Goal: Task Accomplishment & Management: Manage account settings

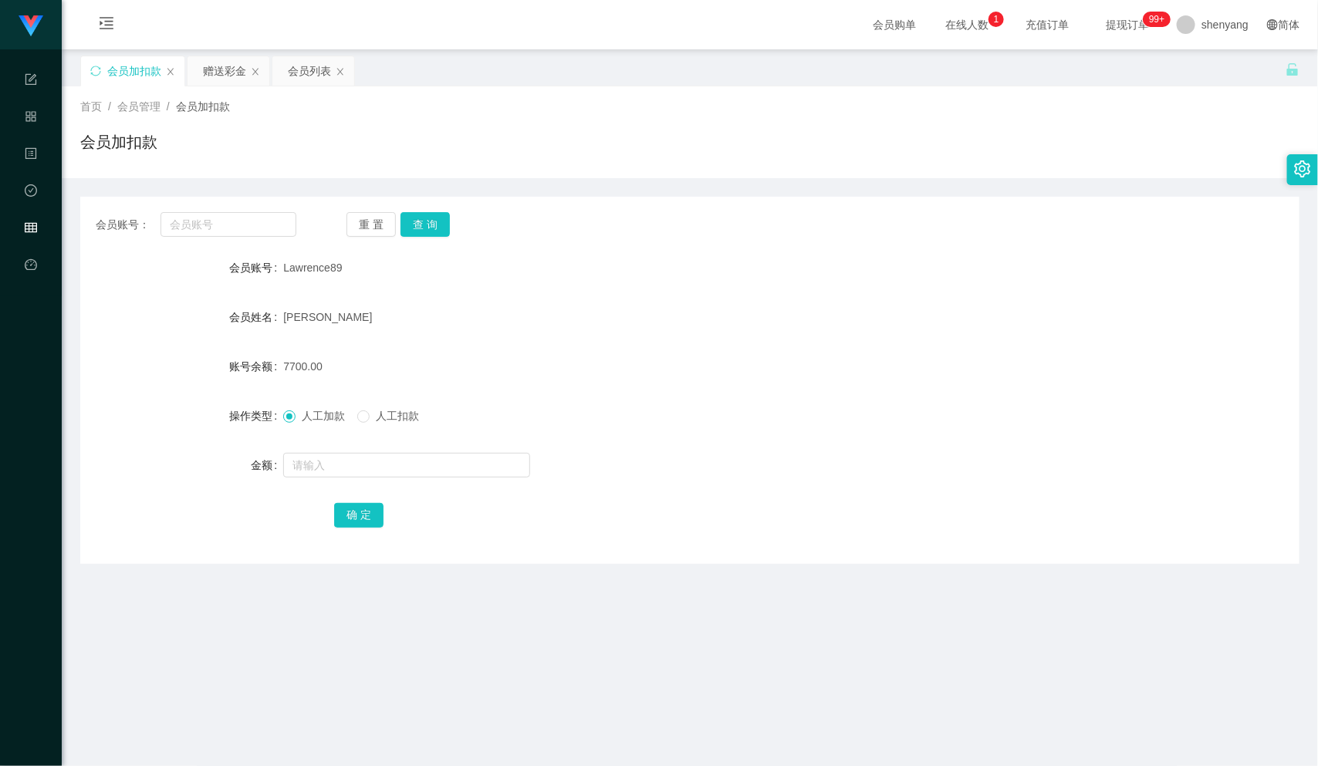
scroll to position [1, 0]
type input "chiynn"
click at [422, 216] on button "查 询" at bounding box center [424, 223] width 49 height 25
click at [317, 449] on div at bounding box center [638, 464] width 711 height 31
click at [319, 458] on input "text" at bounding box center [406, 464] width 247 height 25
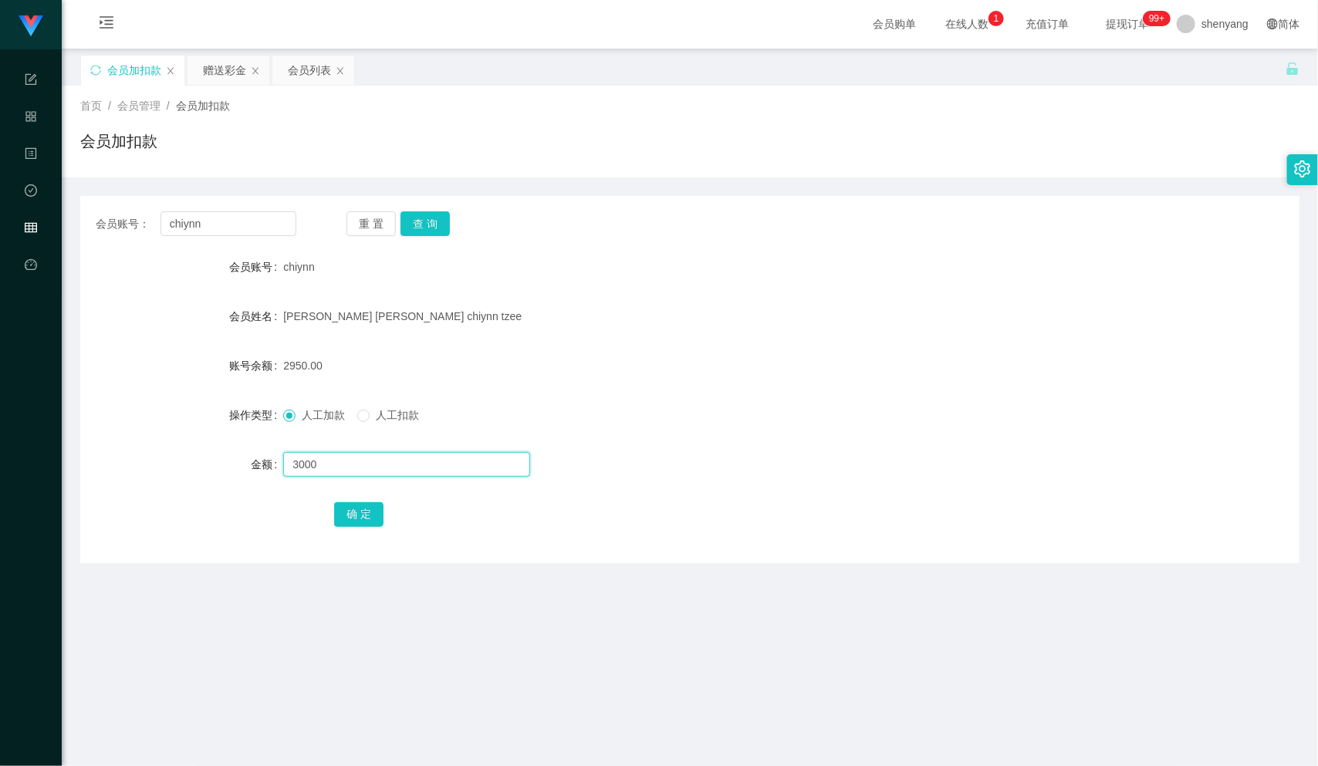
type input "3000"
click at [367, 514] on button "确 定" at bounding box center [358, 514] width 49 height 25
click at [317, 63] on div "会员列表" at bounding box center [309, 70] width 43 height 29
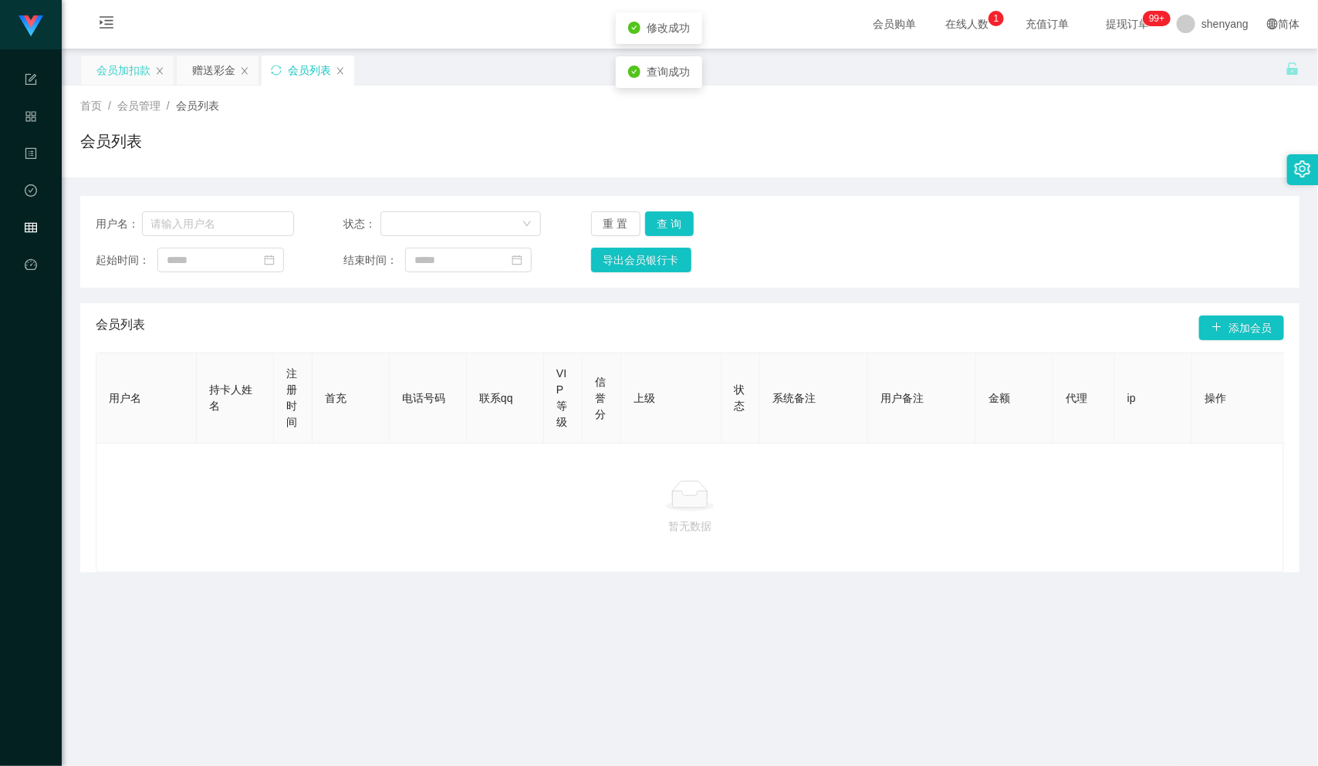
click at [133, 62] on div "会员加扣款" at bounding box center [123, 70] width 54 height 29
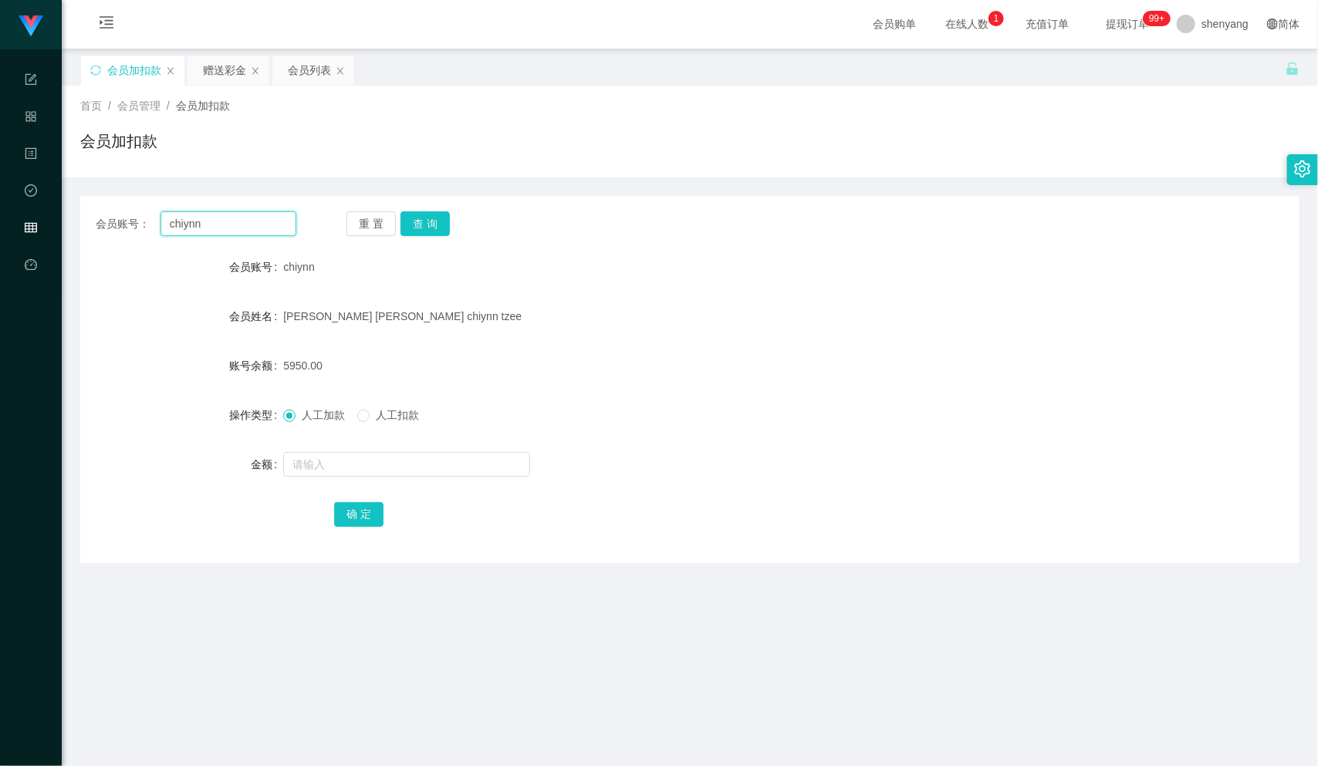
drag, startPoint x: 223, startPoint y: 218, endPoint x: 141, endPoint y: 229, distance: 82.5
click at [130, 229] on div "会员账号： [PERSON_NAME]" at bounding box center [196, 223] width 201 height 25
paste input "adison614"
type input "adison614"
click at [429, 216] on button "查 询" at bounding box center [424, 223] width 49 height 25
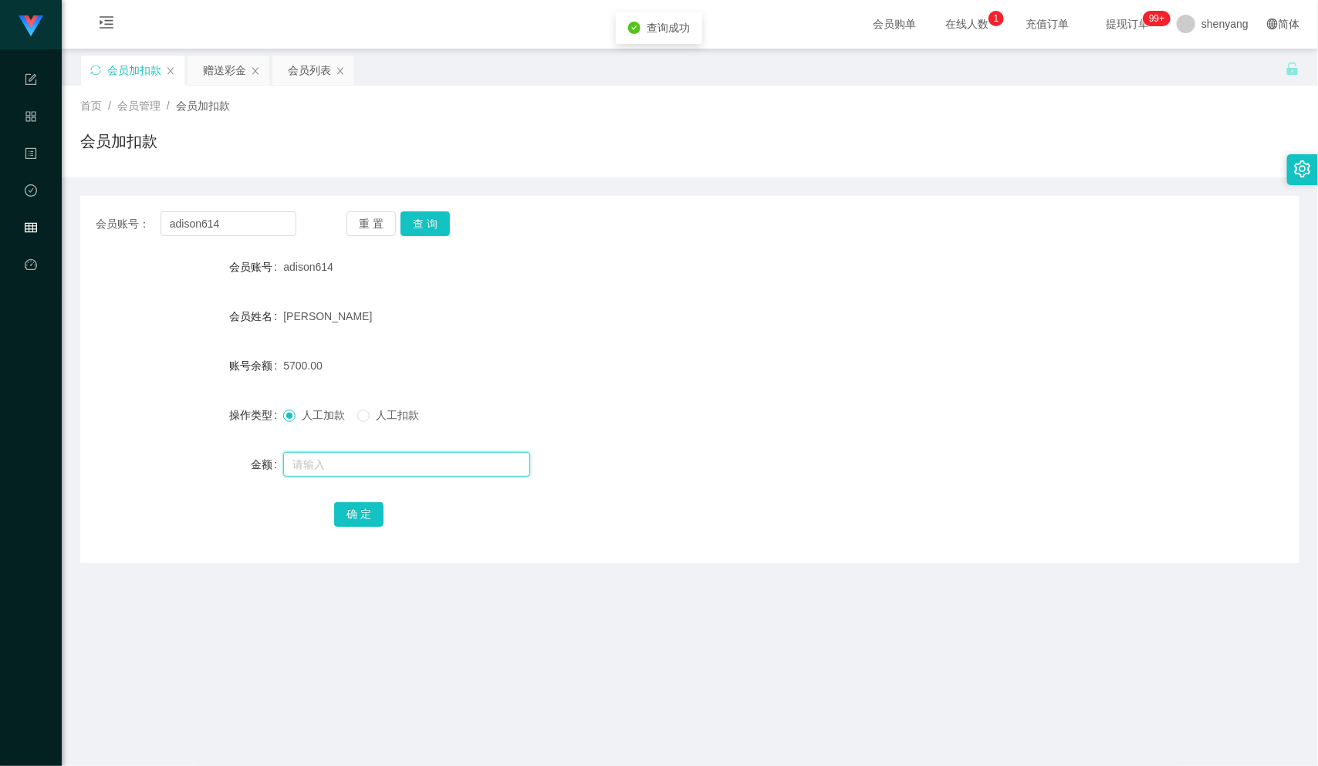
click at [347, 464] on input "text" at bounding box center [406, 464] width 247 height 25
type input "2500"
click at [355, 517] on button "确 定" at bounding box center [358, 514] width 49 height 25
drag, startPoint x: 228, startPoint y: 221, endPoint x: 127, endPoint y: 221, distance: 100.3
click at [127, 221] on div "会员账号： adison614" at bounding box center [196, 223] width 201 height 25
